Goal: Information Seeking & Learning: Check status

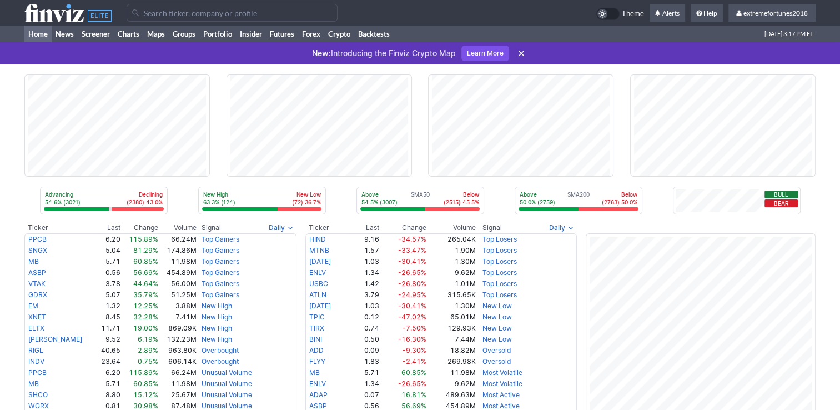
click at [279, 18] on input "Search" at bounding box center [232, 13] width 211 height 18
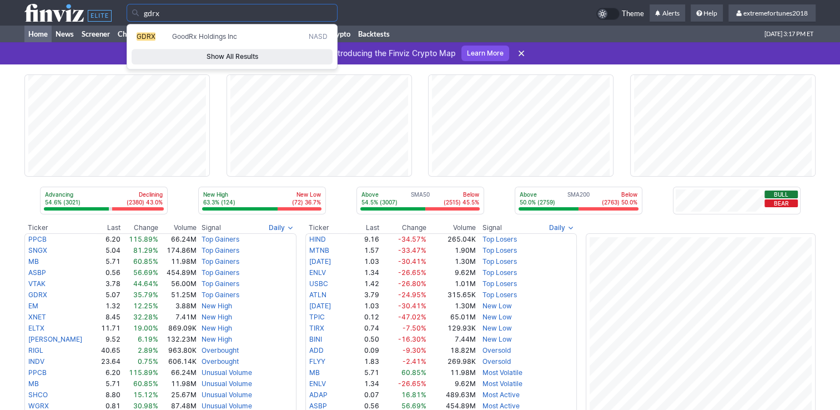
type input "gdrx"
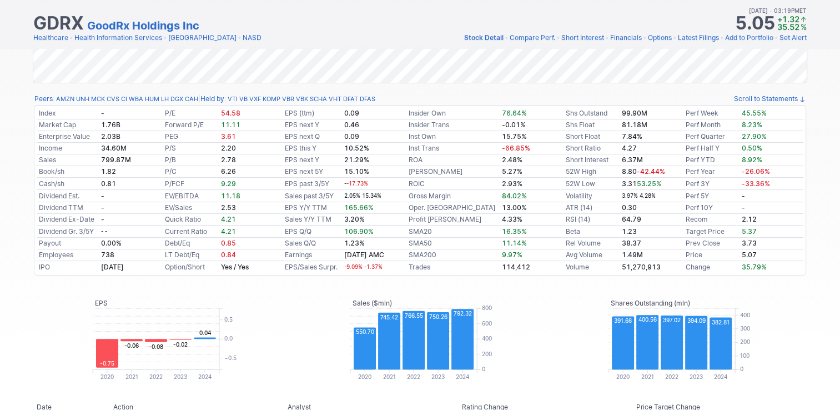
scroll to position [56, 0]
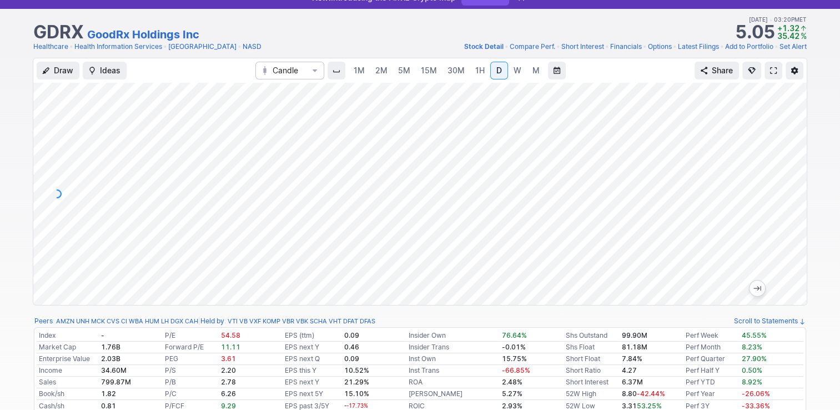
click at [514, 68] on span "W" at bounding box center [518, 70] width 8 height 9
click at [528, 72] on link "M" at bounding box center [536, 71] width 18 height 18
click at [497, 68] on span "D" at bounding box center [500, 70] width 6 height 9
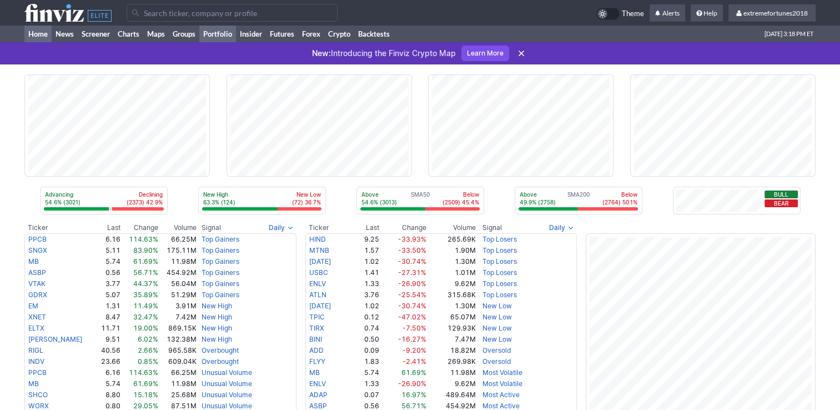
click at [219, 34] on link "Portfolio" at bounding box center [217, 34] width 37 height 17
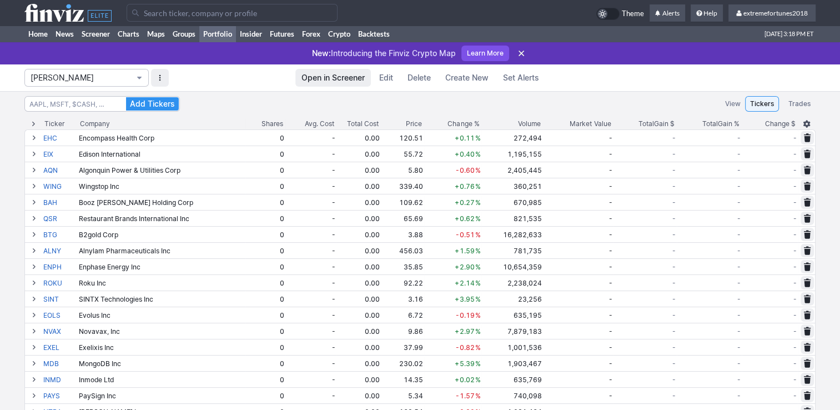
click at [104, 78] on span "Isabel_Watch" at bounding box center [81, 77] width 101 height 11
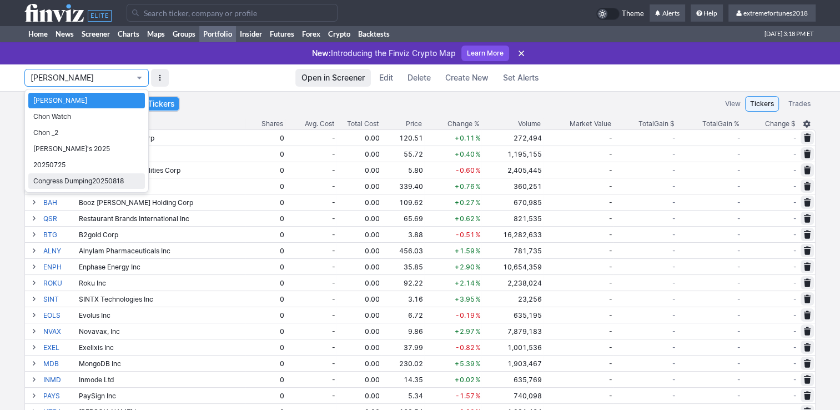
click at [92, 181] on span "Congress Dumping20250818" at bounding box center [86, 181] width 107 height 11
